Goal: Task Accomplishment & Management: Complete application form

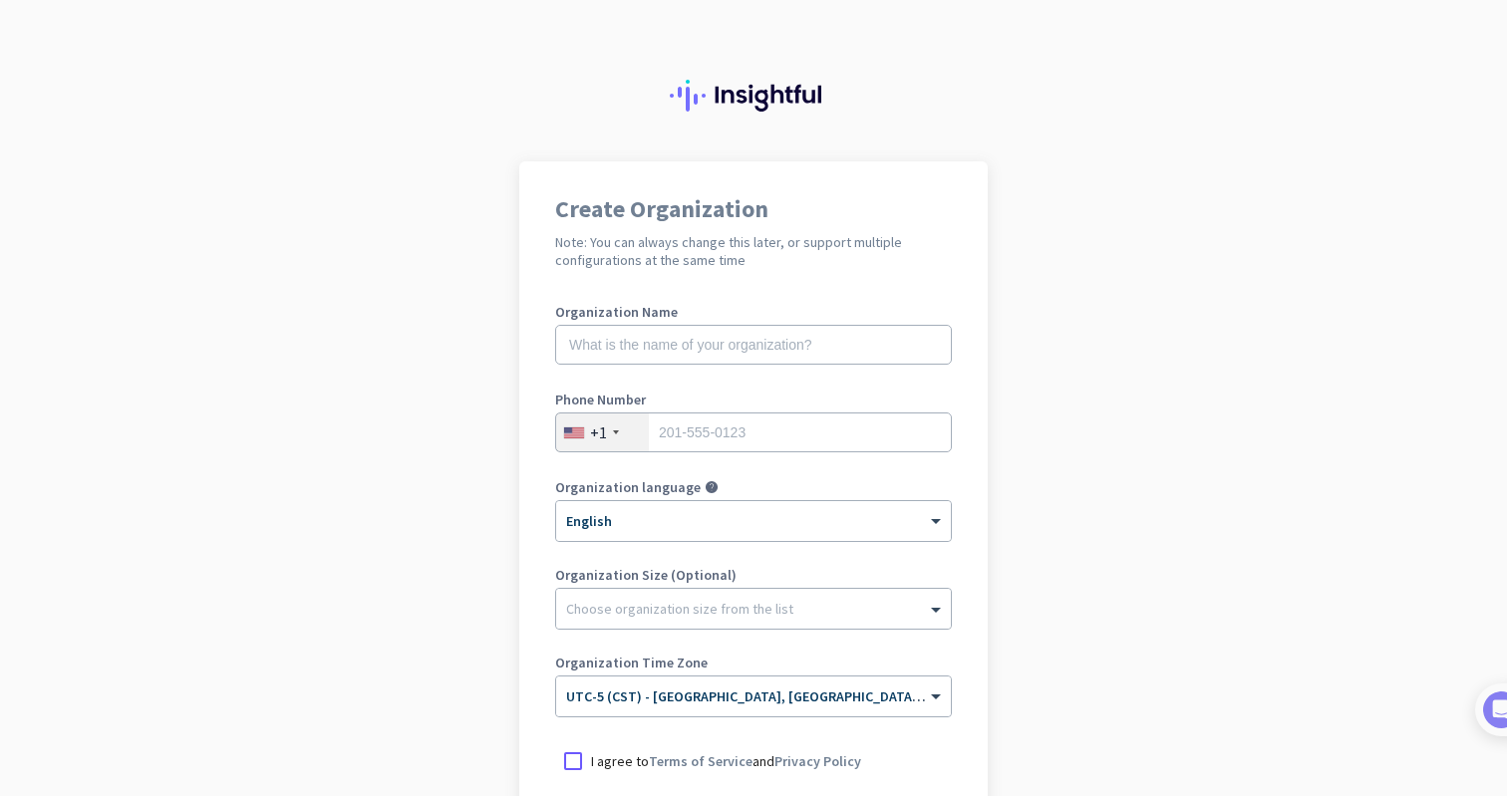
scroll to position [228, 0]
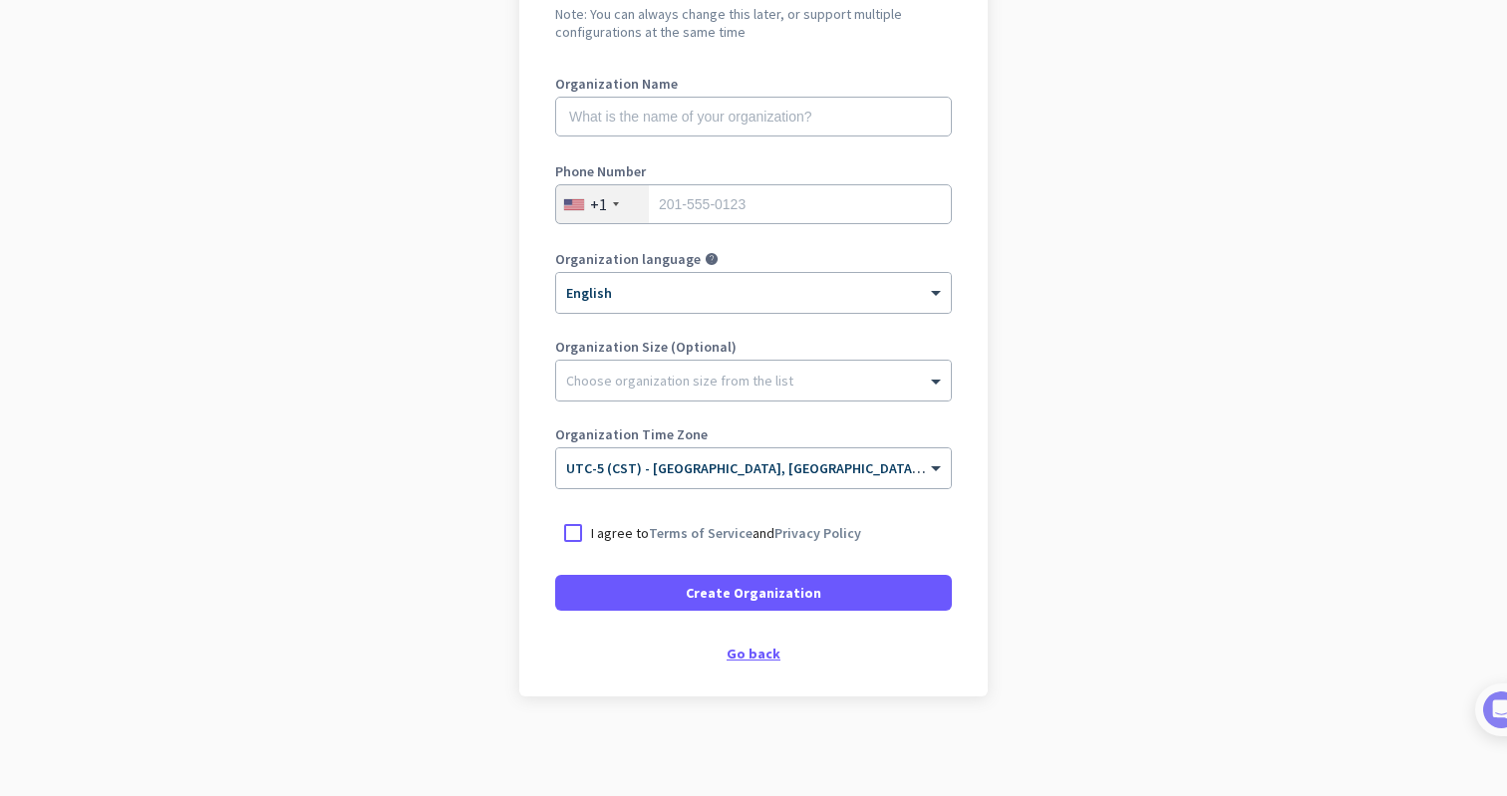
click at [762, 655] on div "Go back" at bounding box center [753, 654] width 397 height 14
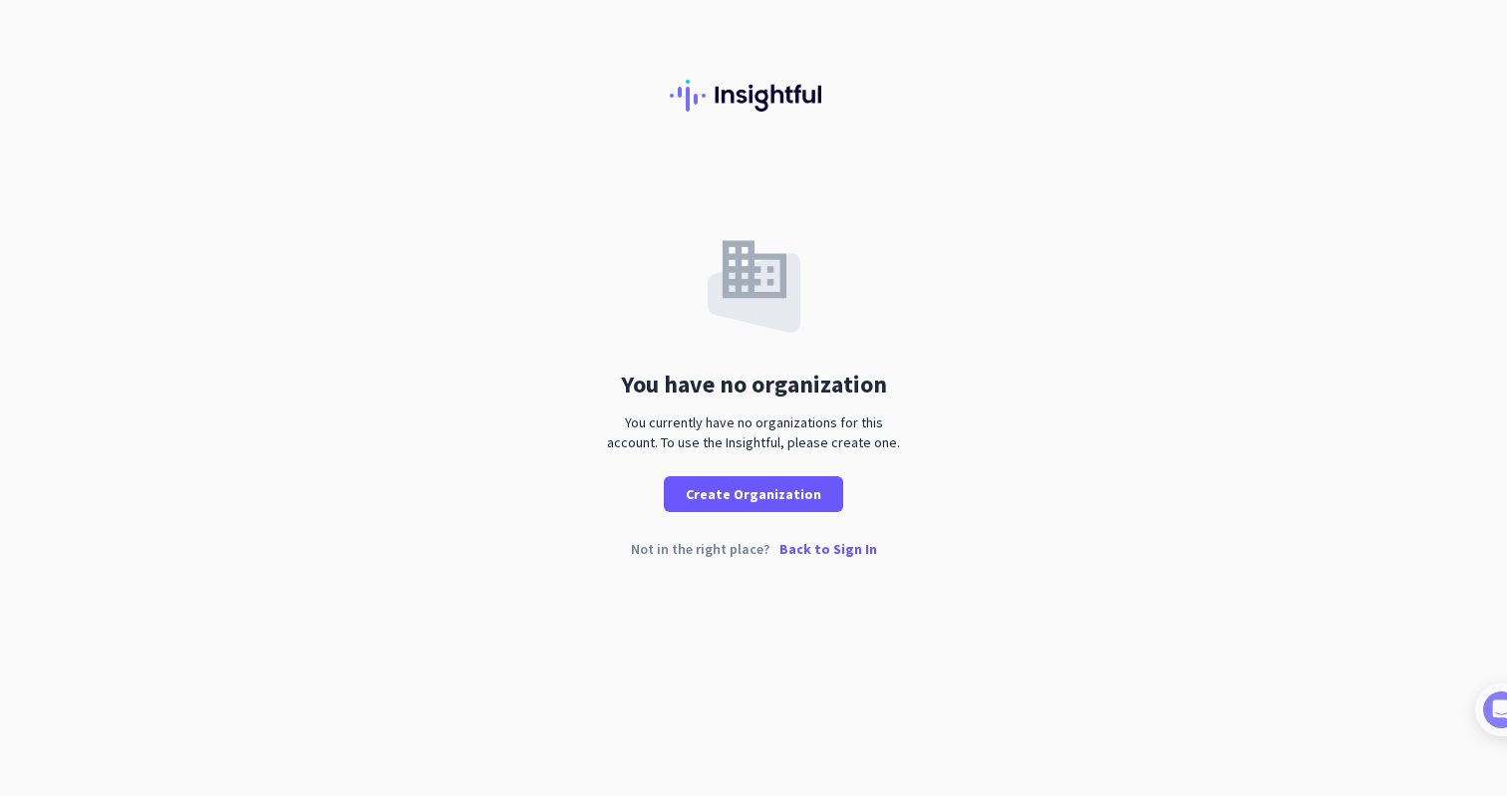
click at [813, 543] on p "Back to Sign In" at bounding box center [828, 549] width 98 height 14
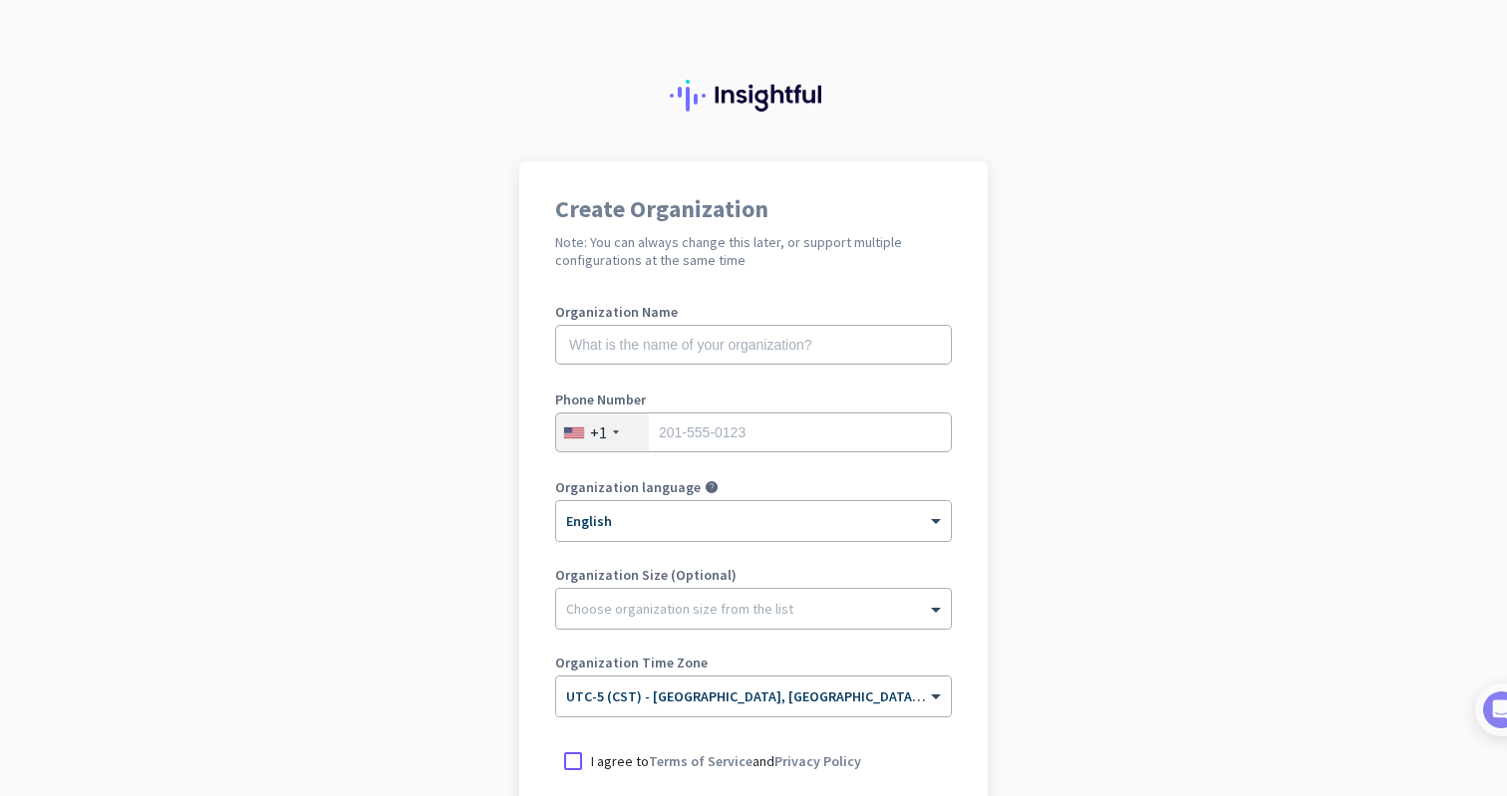
scroll to position [228, 0]
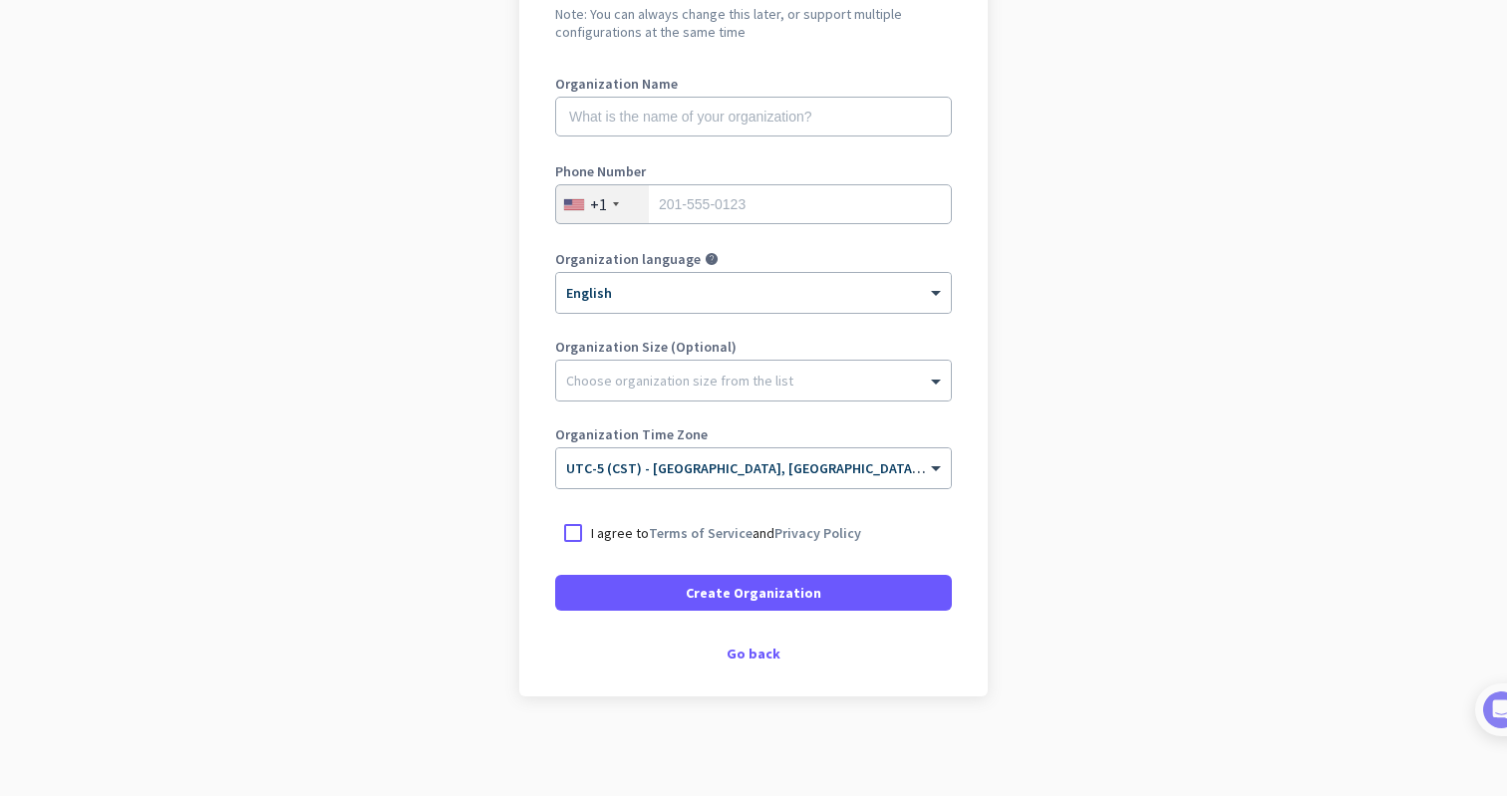
click at [746, 666] on div "Create Organization Note: You can always change this later, or support multiple…" at bounding box center [753, 315] width 468 height 764
click at [746, 658] on div "Go back" at bounding box center [753, 654] width 397 height 14
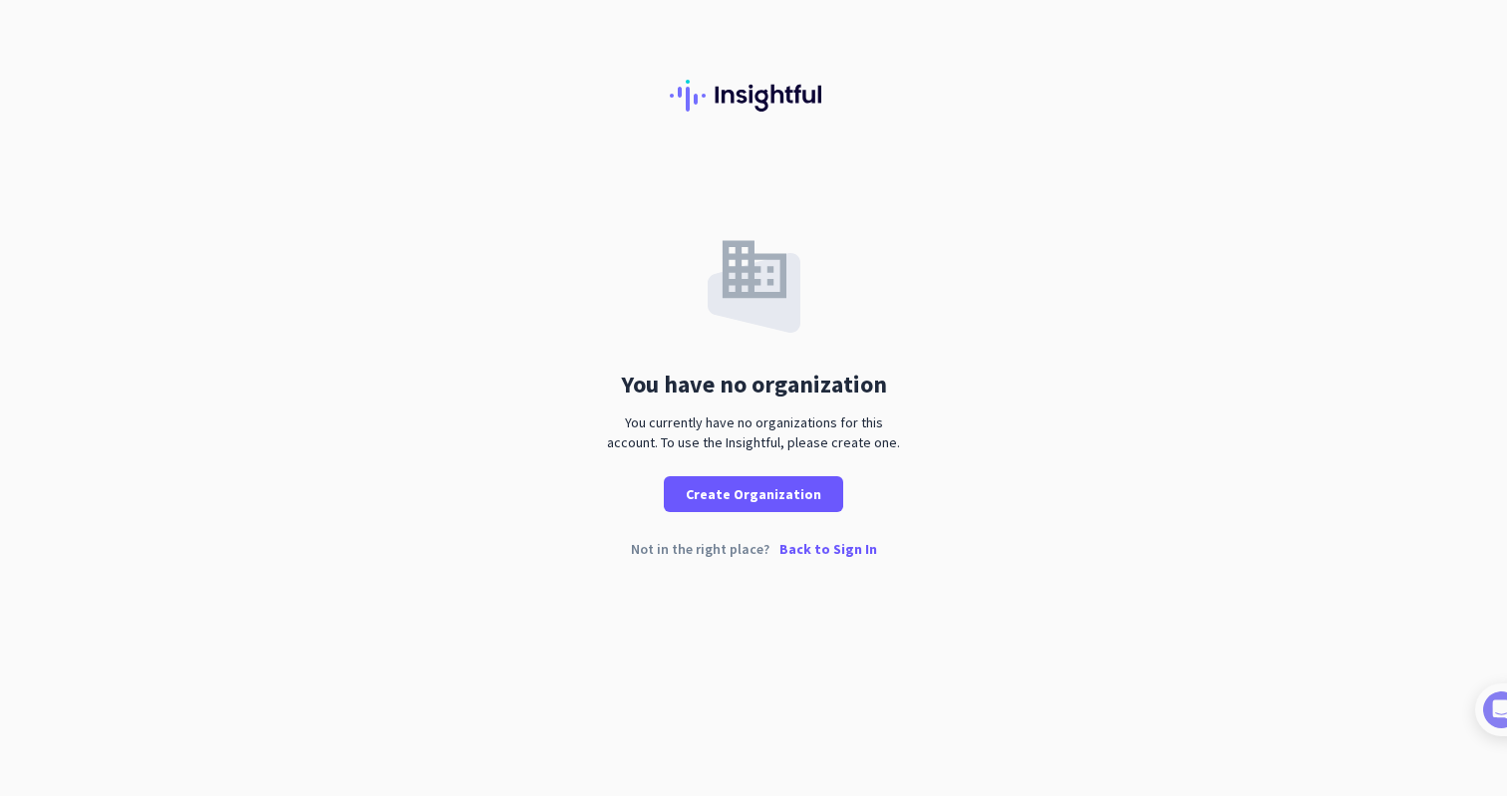
click at [816, 556] on p "Back to Sign In" at bounding box center [828, 549] width 98 height 14
